Goal: Task Accomplishment & Management: Use online tool/utility

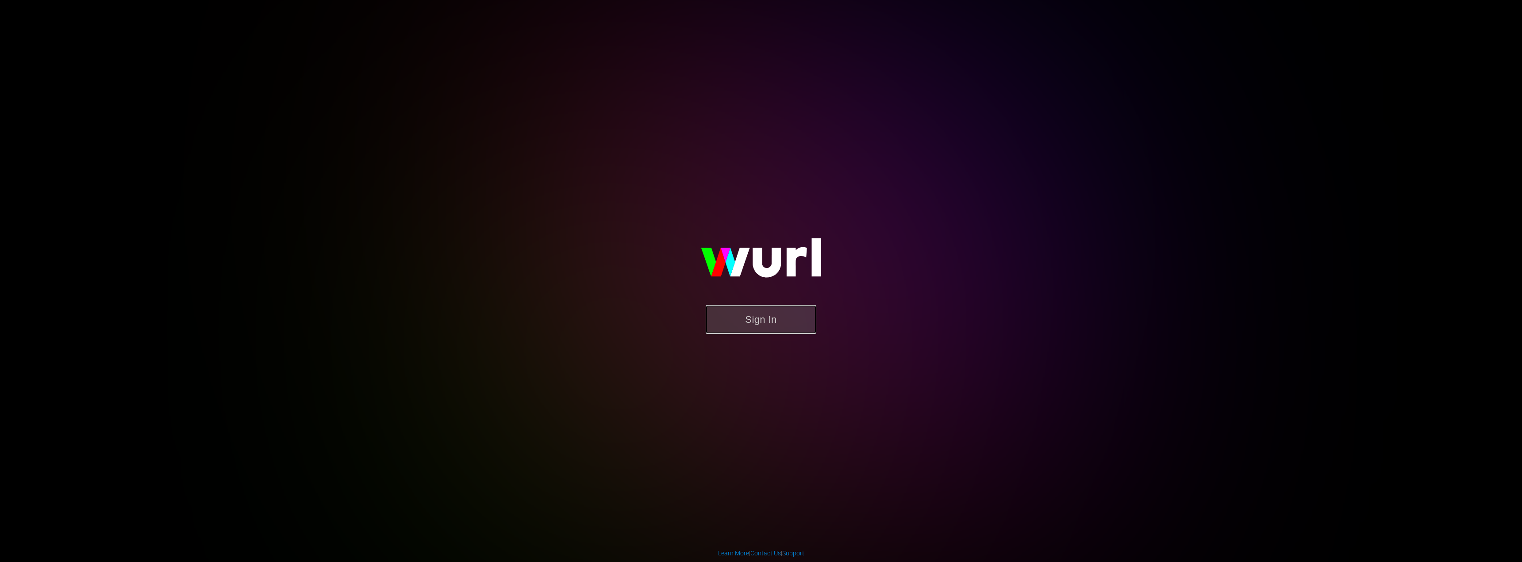
click at [792, 322] on button "Sign In" at bounding box center [761, 319] width 111 height 29
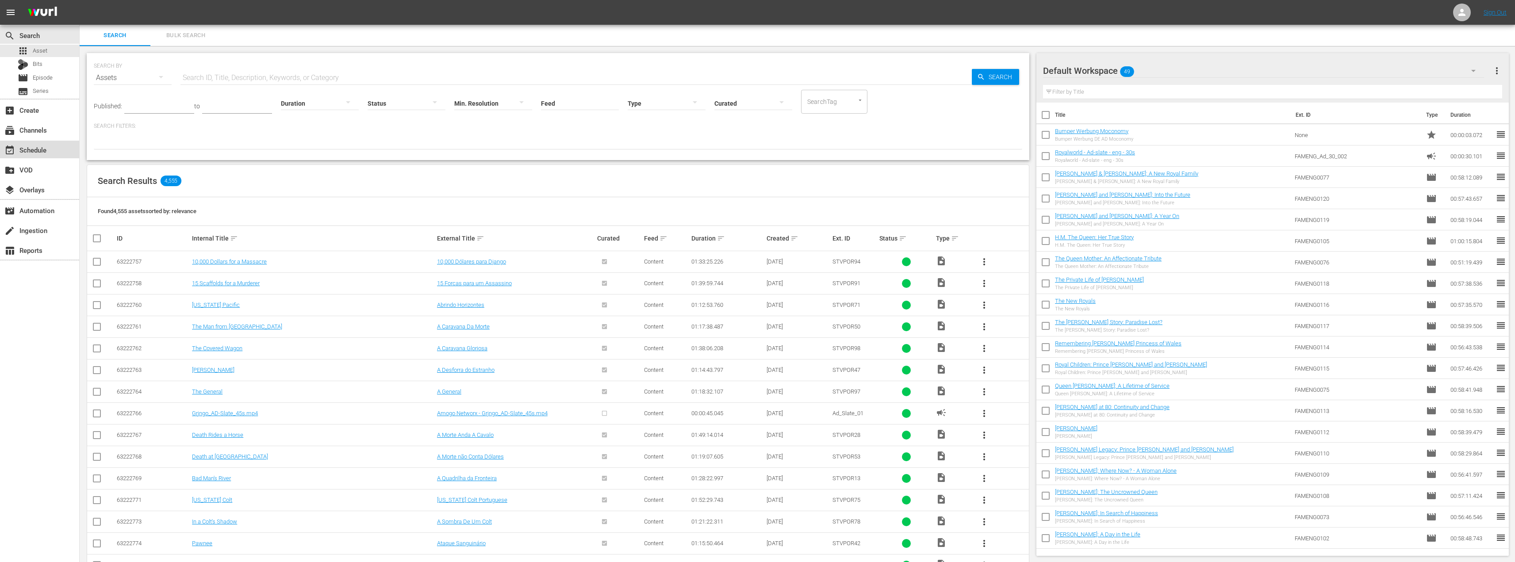
click at [30, 148] on div "event_available Schedule" at bounding box center [25, 149] width 50 height 8
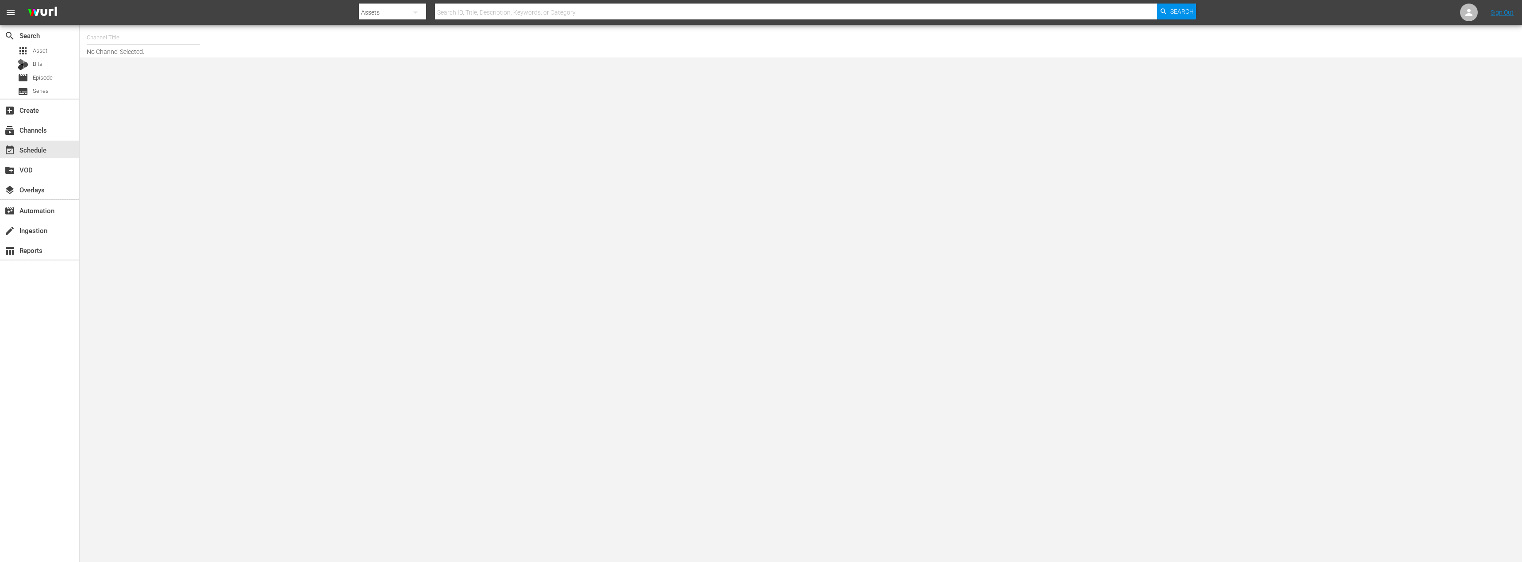
click at [102, 37] on input "text" at bounding box center [143, 37] width 113 height 21
click at [138, 69] on div "Moconomy - ESP (1246 - amogonetworx_moconomy_1)" at bounding box center [208, 62] width 229 height 21
type input "Moconomy - ESP (1246 - amogonetworx_moconomy_1)"
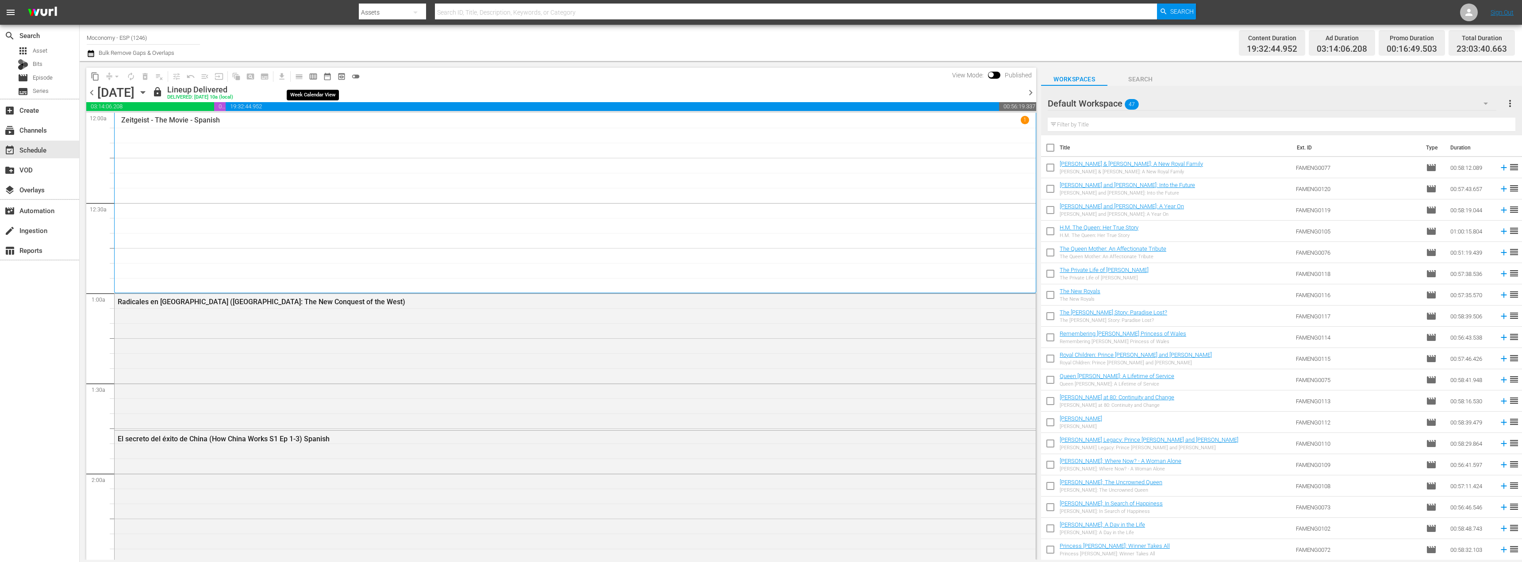
click at [314, 76] on span "calendar_view_week_outlined" at bounding box center [313, 76] width 9 height 9
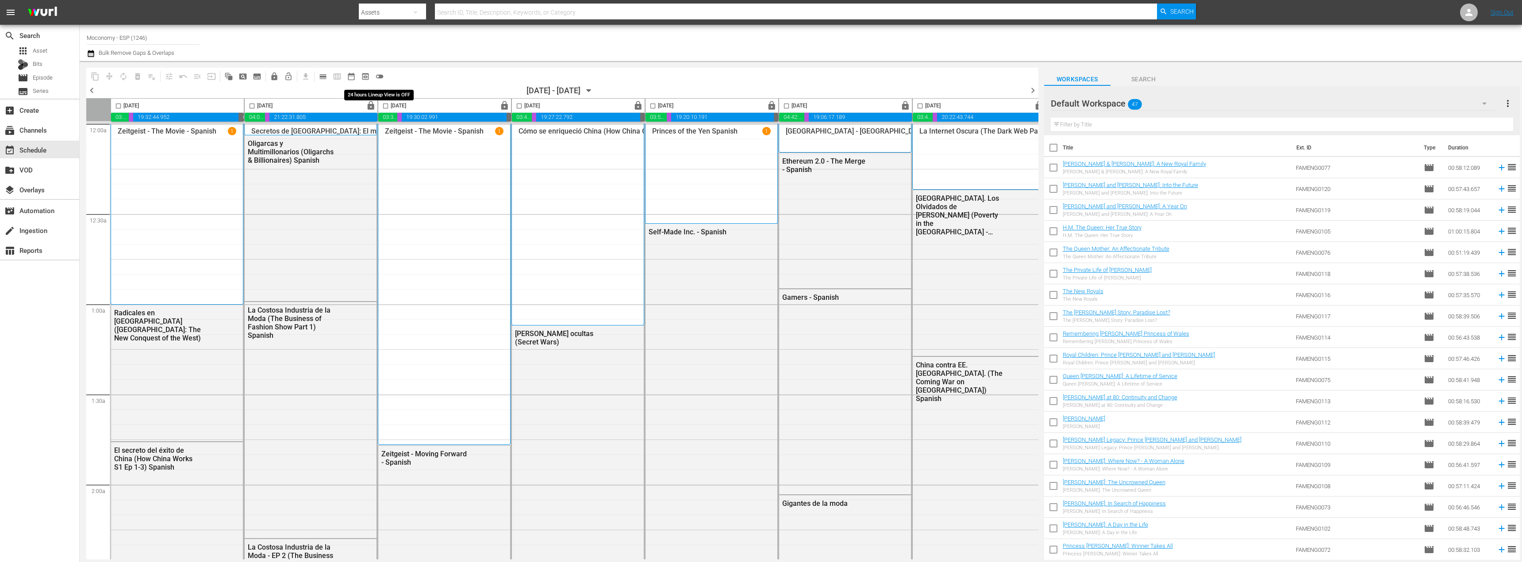
click at [381, 76] on span "toggle_off" at bounding box center [379, 76] width 9 height 9
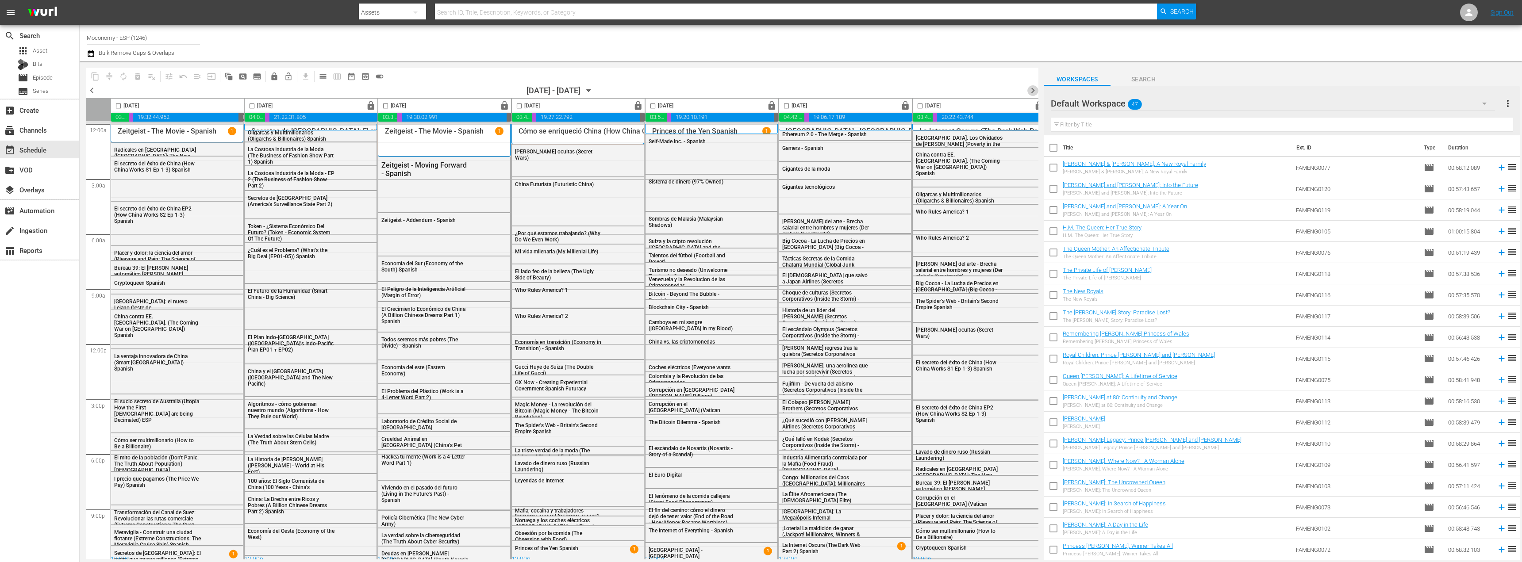
click at [1033, 92] on span "chevron_right" at bounding box center [1032, 90] width 11 height 11
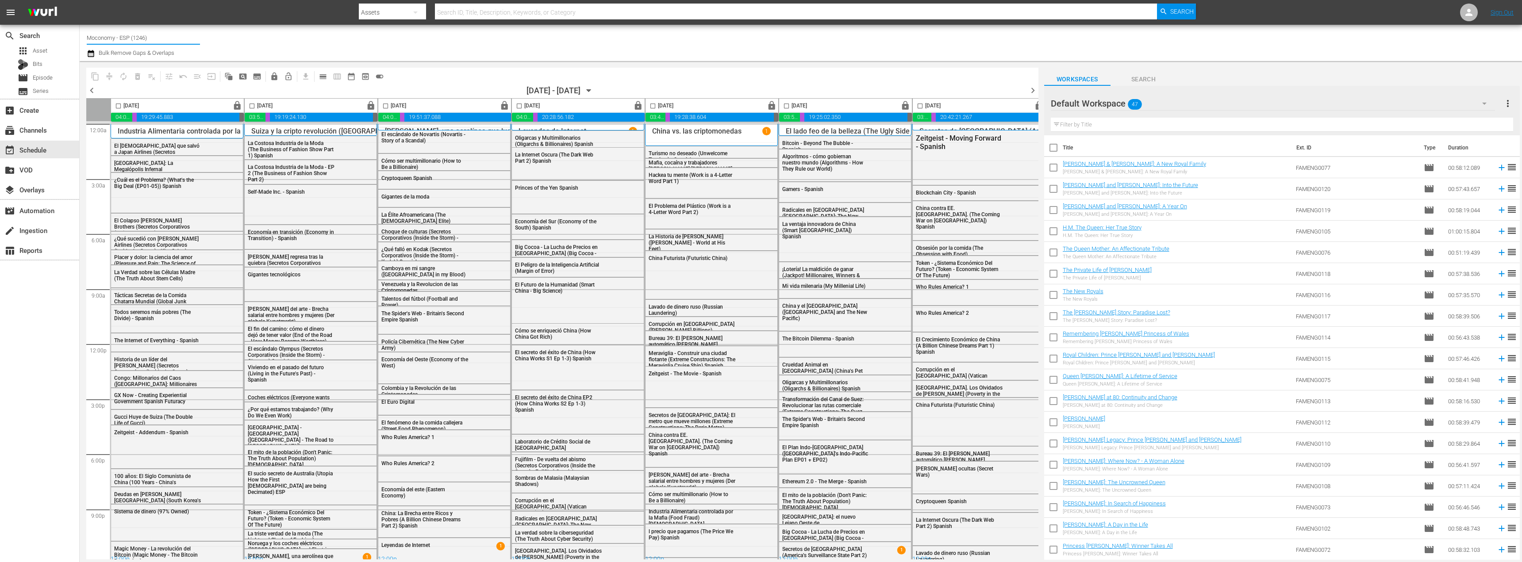
drag, startPoint x: 116, startPoint y: 39, endPoint x: 640, endPoint y: 103, distance: 527.2
click at [610, 100] on div "Channel Title Moconomy - ESP (1246) Bulk Remove Gaps & Overlaps content_copy co…" at bounding box center [801, 292] width 1442 height 535
type input "Moconomy"
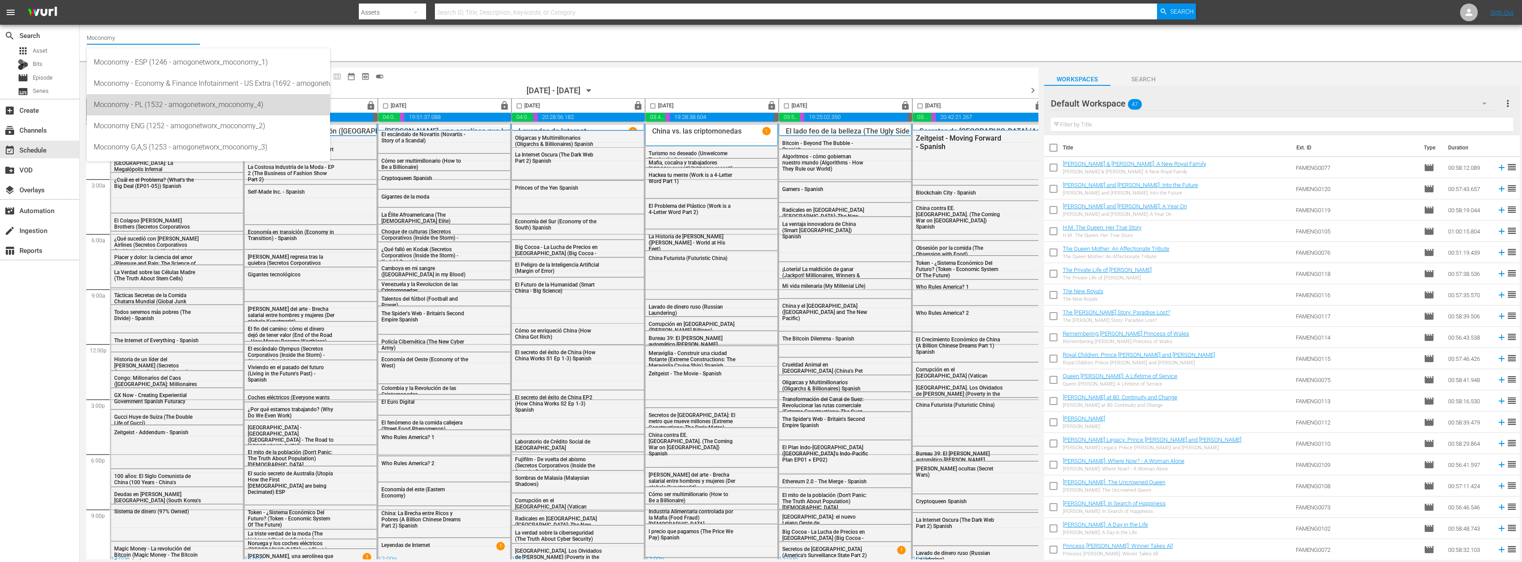
click at [160, 108] on div "Moconomy - PL (1532 - amogonetworx_moconomy_4)" at bounding box center [208, 104] width 229 height 21
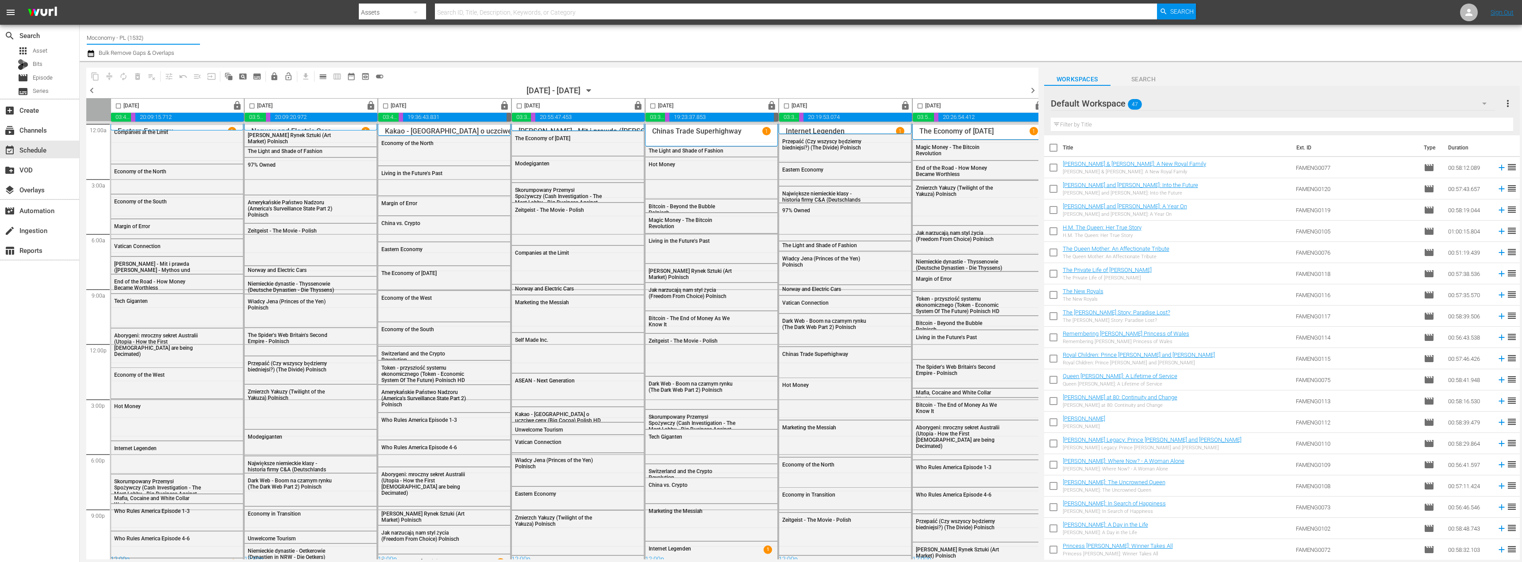
drag, startPoint x: 116, startPoint y: 38, endPoint x: 357, endPoint y: 36, distance: 240.7
click at [357, 36] on div "Channel Title Moconomy - PL (1532) Bulk Remove Gaps & Overlaps" at bounding box center [476, 43] width 779 height 32
type input "Moconomy"
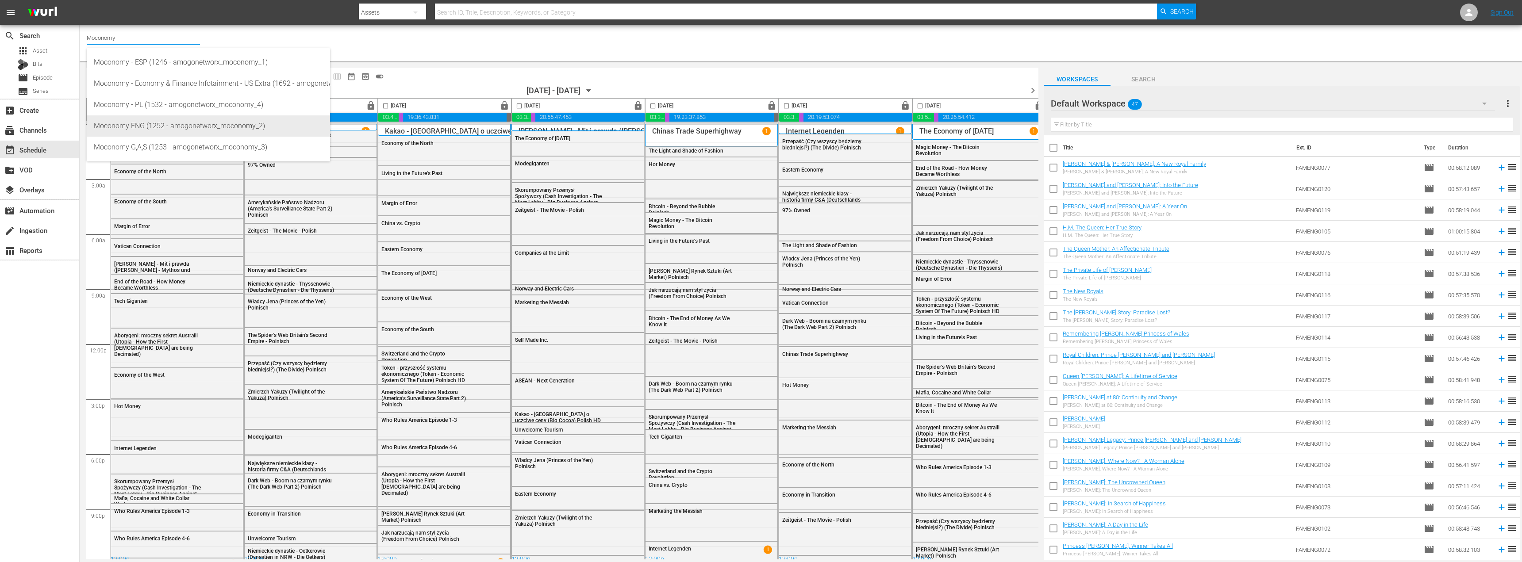
click at [173, 125] on div "Moconomy ENG (1252 - amogonetworx_moconomy_2)" at bounding box center [208, 125] width 229 height 21
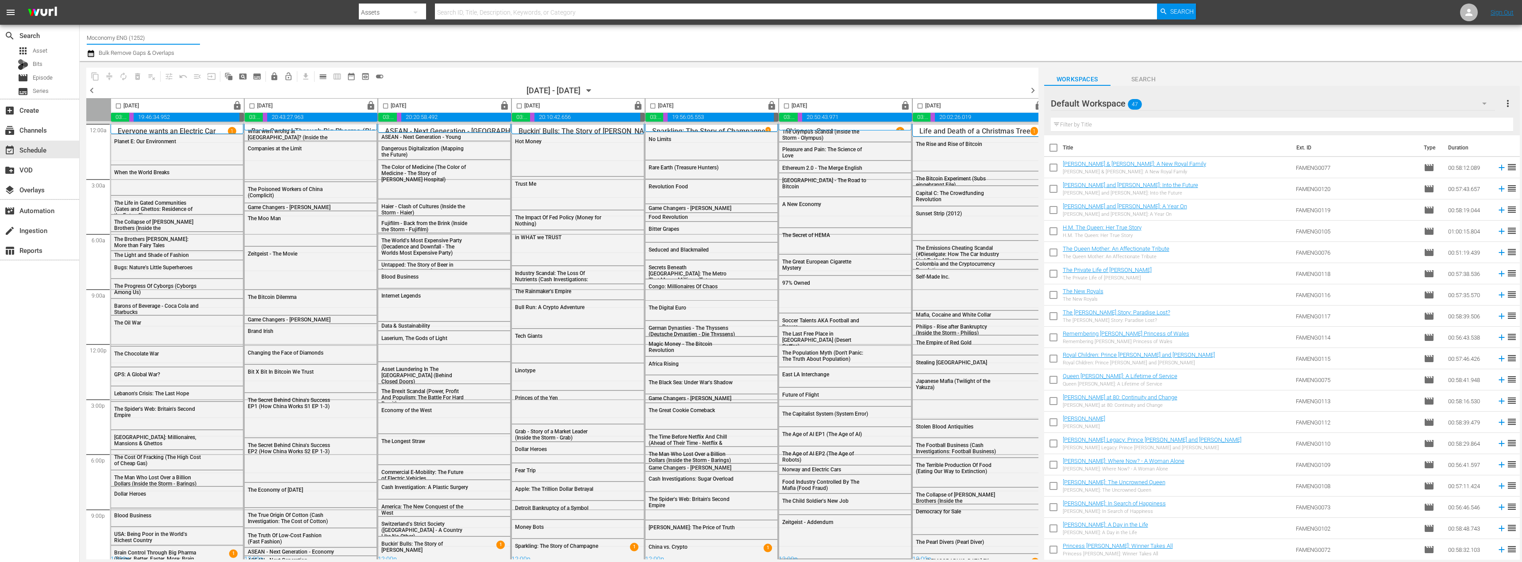
drag, startPoint x: 117, startPoint y: 36, endPoint x: 469, endPoint y: 71, distance: 353.9
click at [469, 71] on div "Channel Title Moconomy ENG (1252) Bulk Remove Gaps & Overlaps content_copy comp…" at bounding box center [801, 292] width 1442 height 535
type input "Moconomy"
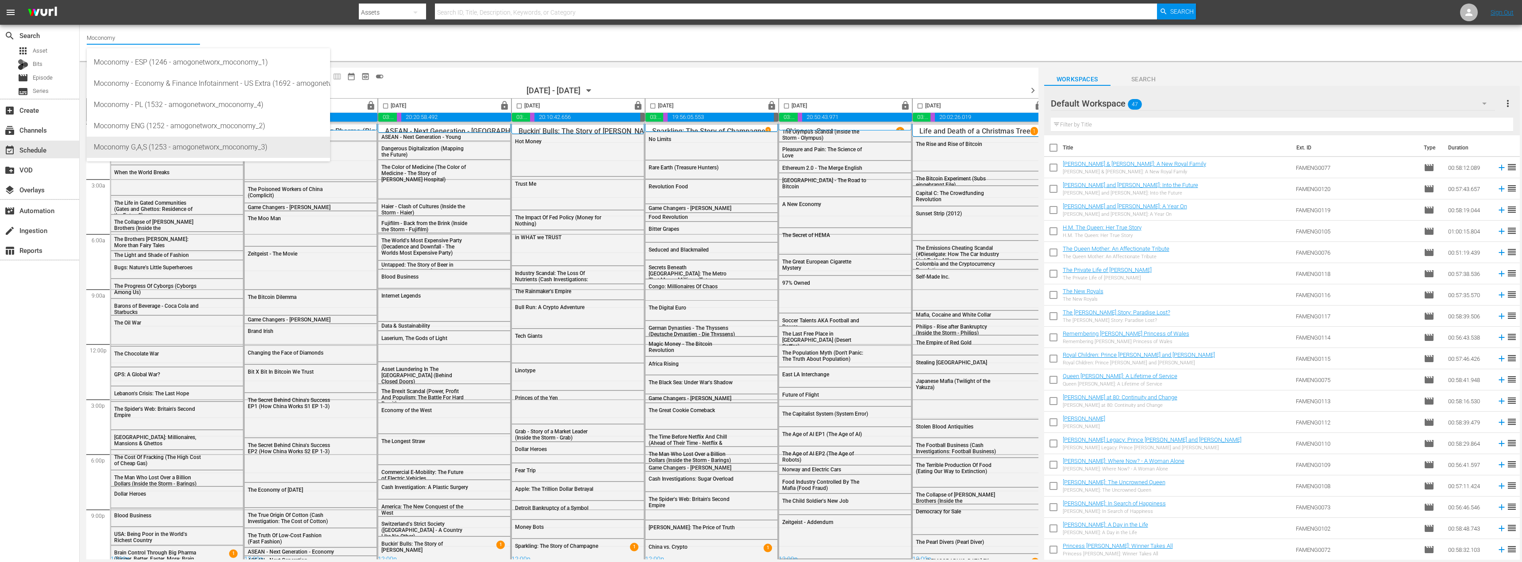
click at [169, 146] on div "Moconomy G,A,S (1253 - amogonetworx_moconomy_3)" at bounding box center [208, 147] width 229 height 21
